Goal: Navigation & Orientation: Find specific page/section

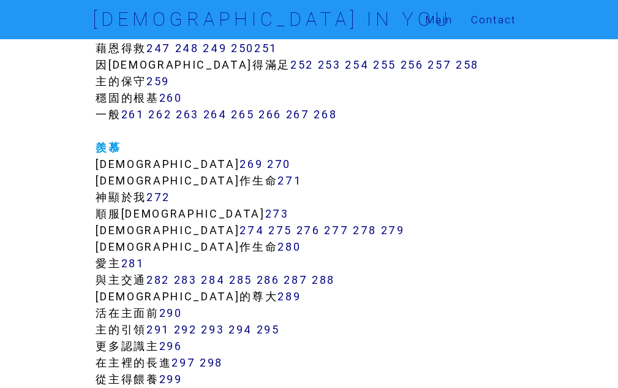
scroll to position [1594, 0]
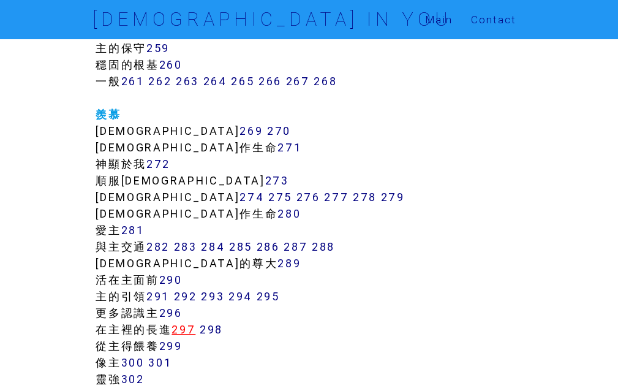
click at [189, 329] on link "297" at bounding box center [184, 329] width 24 height 14
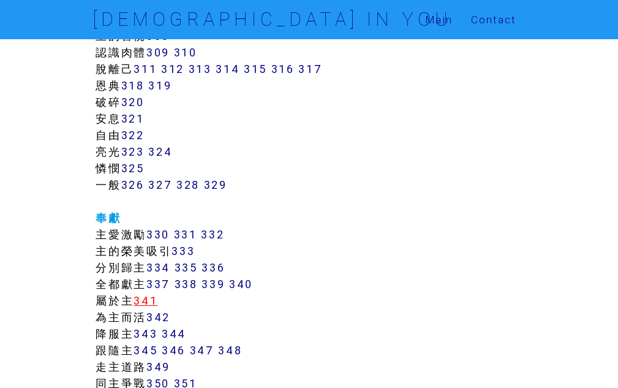
scroll to position [2097, 0]
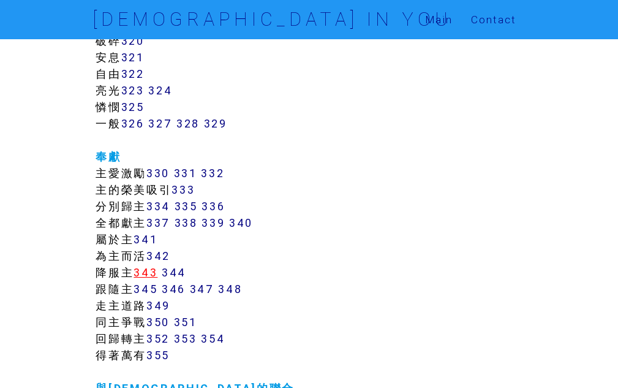
click at [152, 273] on link "343" at bounding box center [146, 272] width 24 height 14
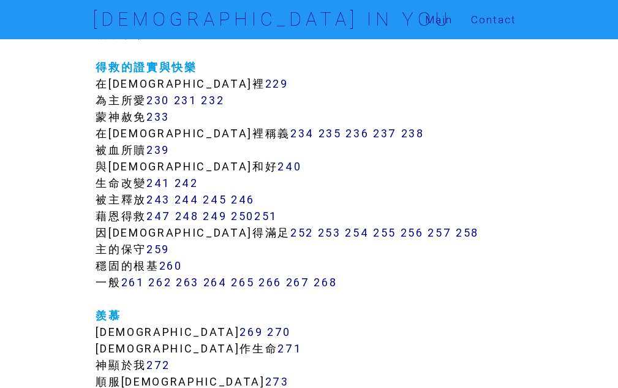
scroll to position [1414, 0]
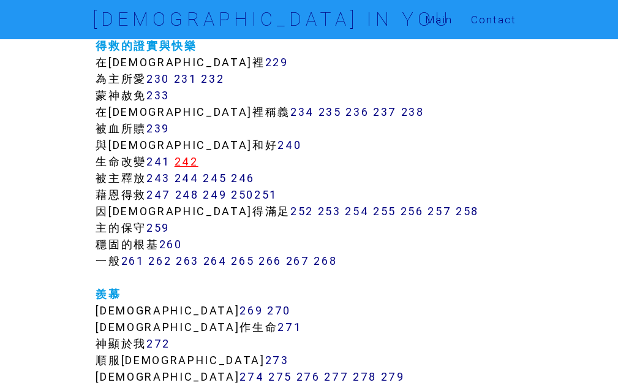
click at [187, 161] on link "242" at bounding box center [187, 161] width 24 height 14
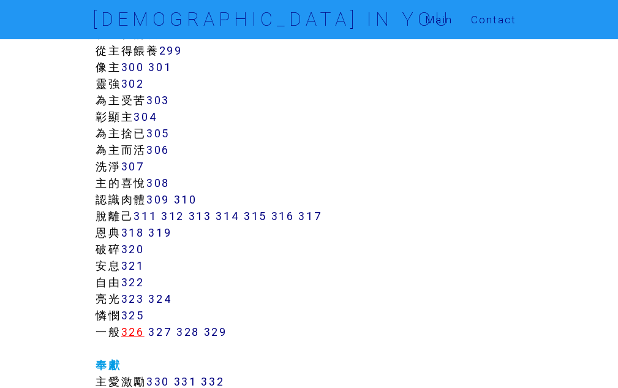
scroll to position [1610, 0]
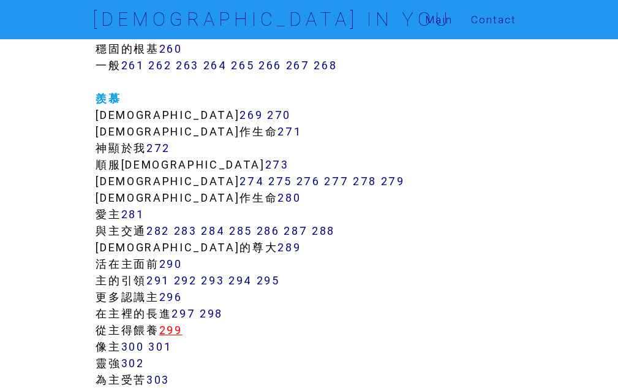
click at [170, 335] on link "299" at bounding box center [170, 330] width 23 height 14
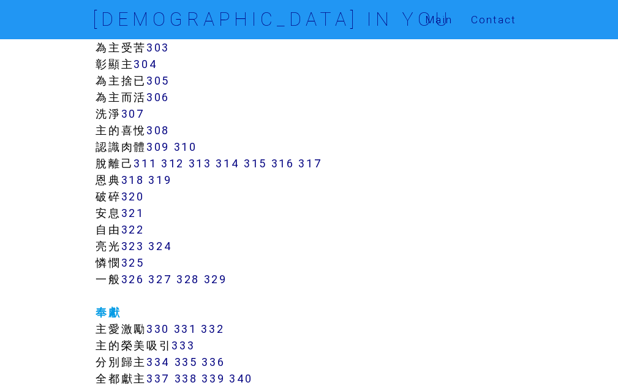
scroll to position [1974, 0]
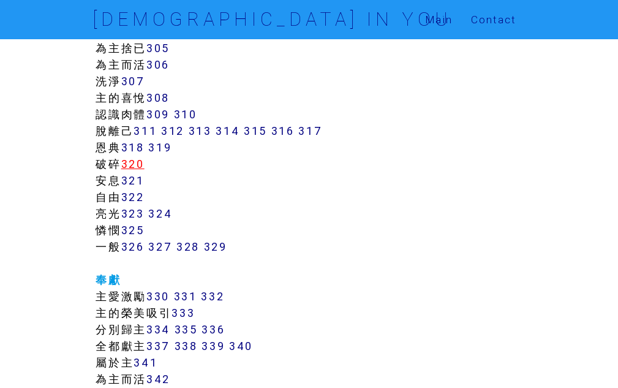
click at [126, 164] on link "320" at bounding box center [132, 164] width 23 height 14
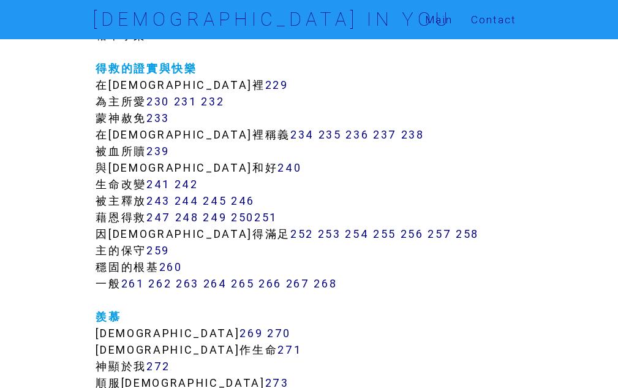
scroll to position [1423, 0]
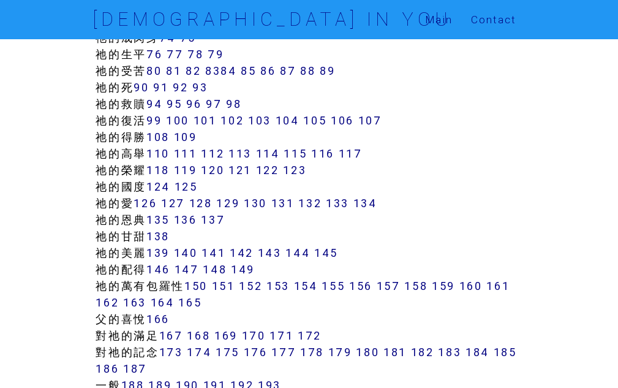
scroll to position [797, 0]
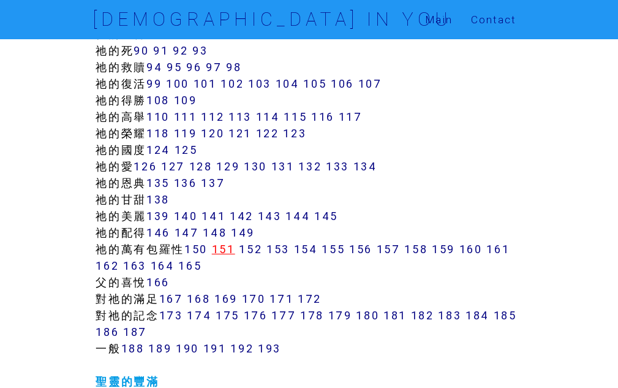
click at [231, 253] on link "151" at bounding box center [223, 249] width 23 height 14
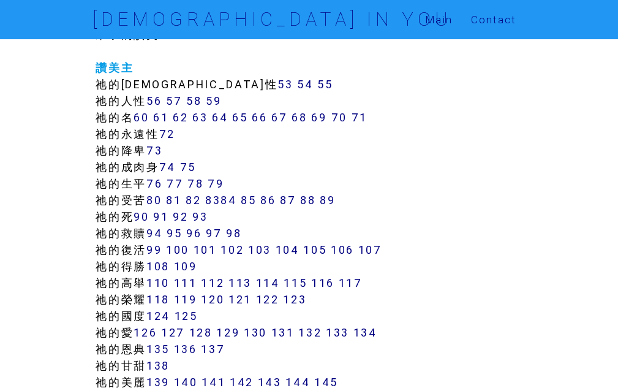
scroll to position [808, 0]
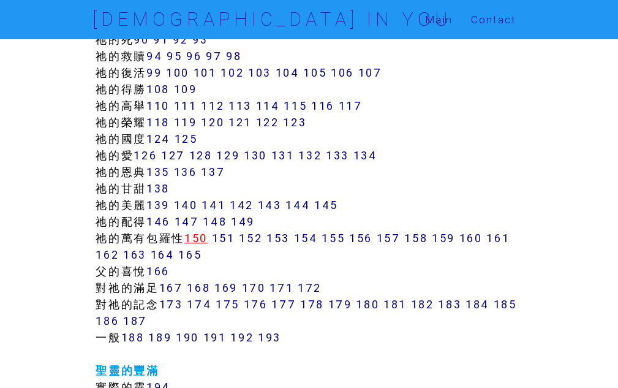
click at [195, 238] on link "150" at bounding box center [195, 238] width 23 height 14
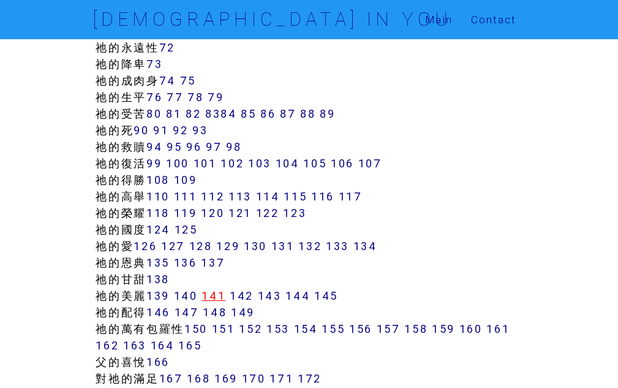
scroll to position [741, 0]
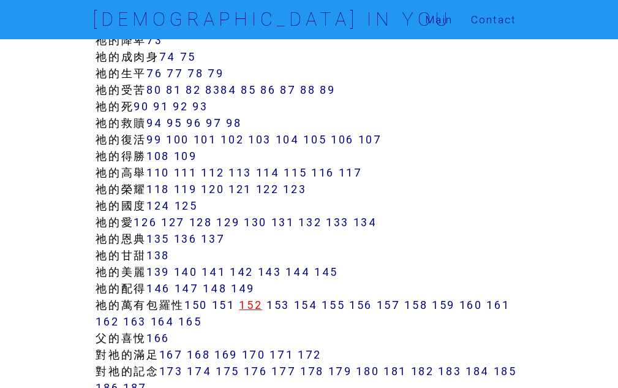
click at [262, 308] on link "152" at bounding box center [250, 305] width 23 height 14
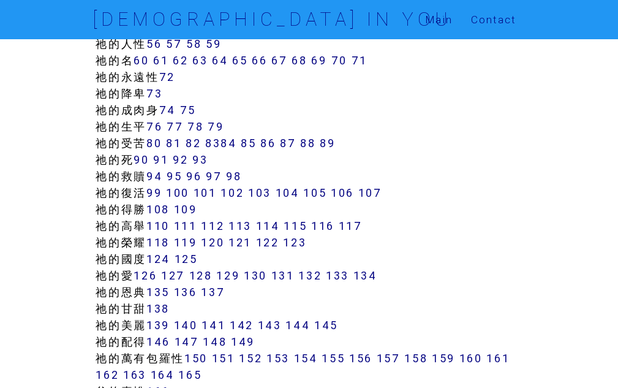
scroll to position [802, 0]
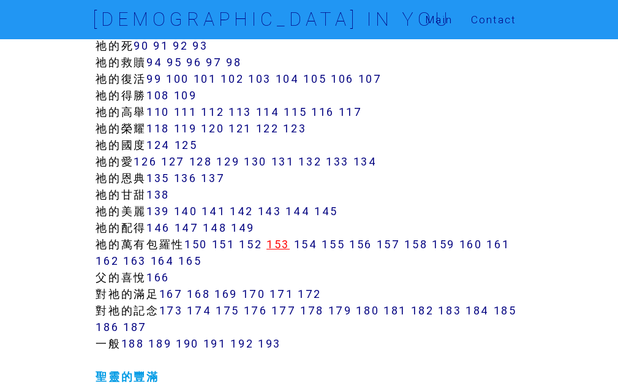
click at [286, 244] on link "153" at bounding box center [278, 244] width 23 height 14
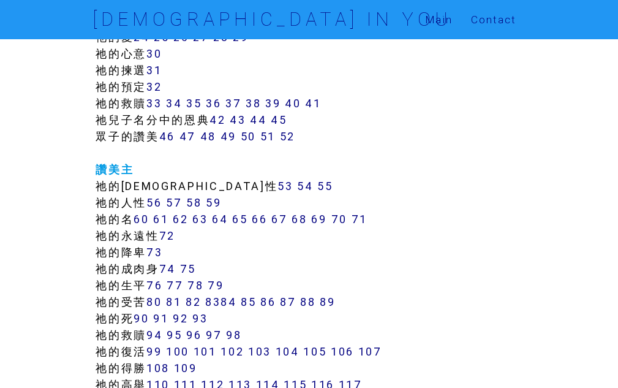
scroll to position [751, 0]
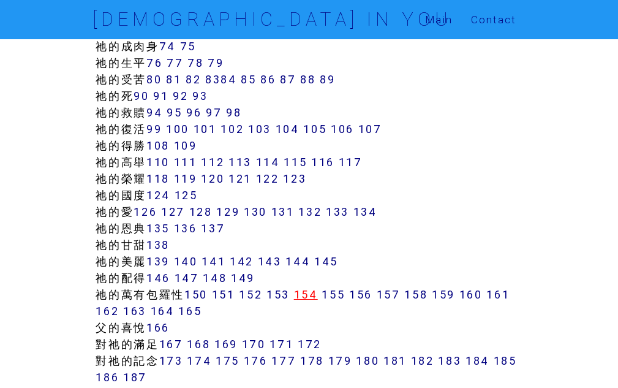
click at [318, 295] on link "154" at bounding box center [306, 294] width 24 height 14
